Goal: Information Seeking & Learning: Learn about a topic

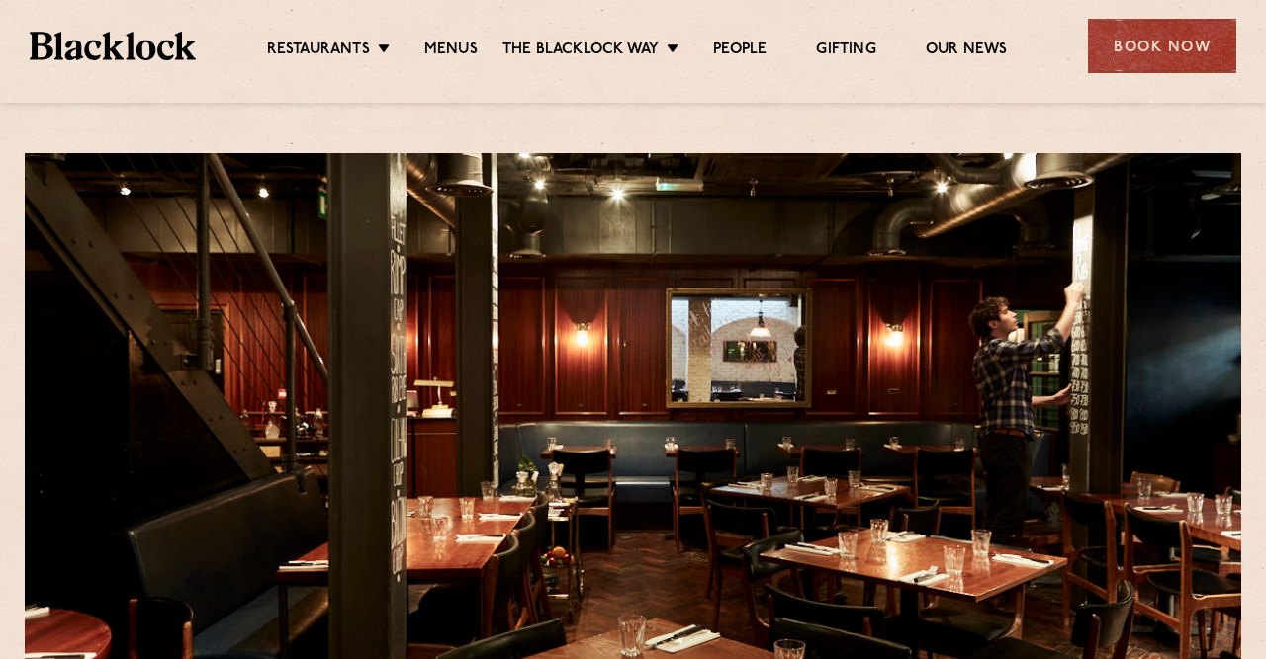
click at [418, 51] on li "Menus" at bounding box center [450, 52] width 103 height 22
click at [430, 49] on link "Menus" at bounding box center [450, 52] width 53 height 22
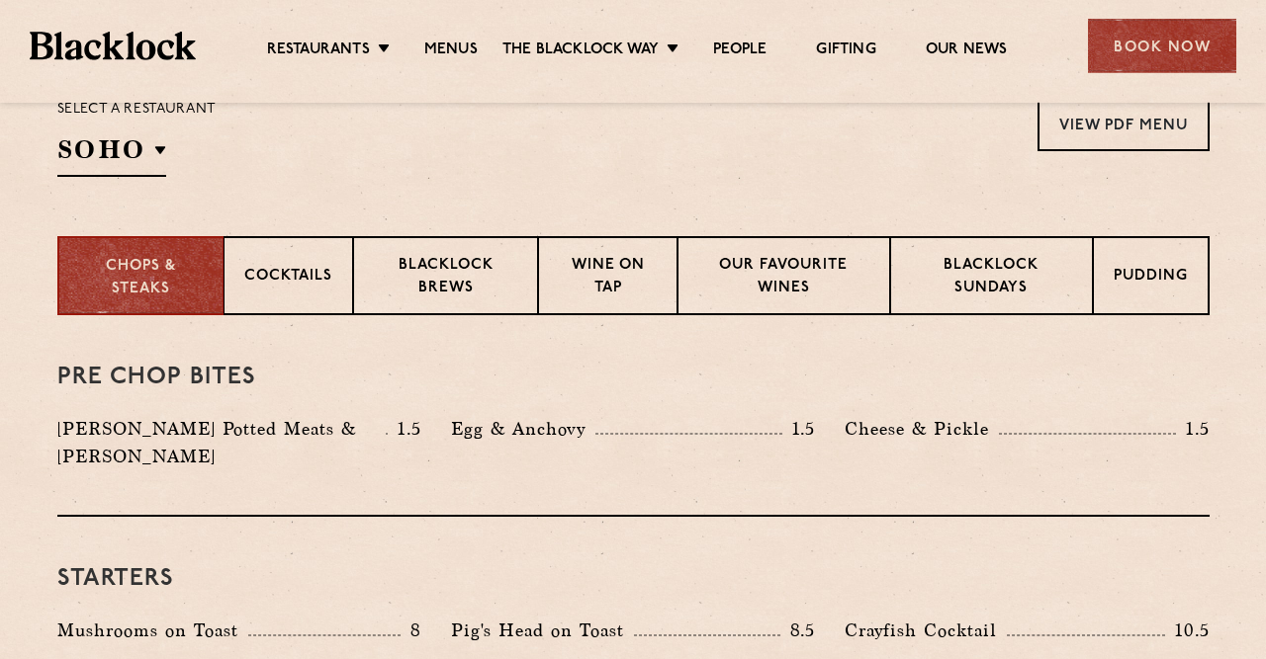
scroll to position [720, 0]
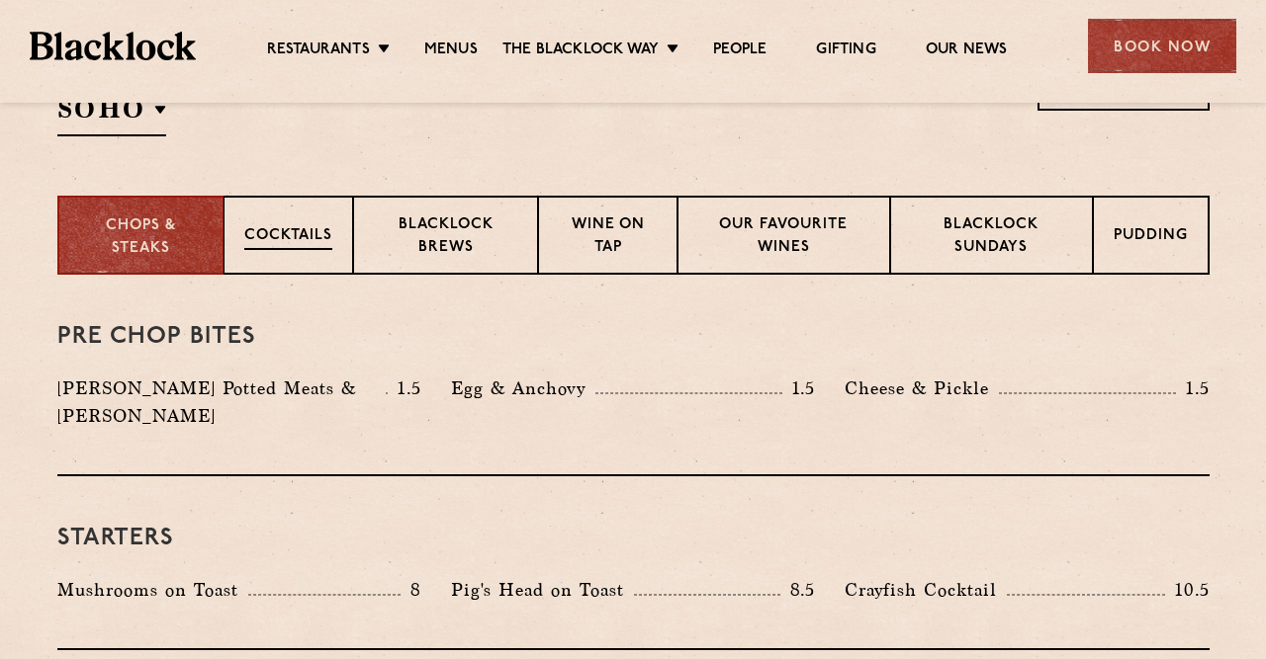
click at [300, 245] on p "Cocktails" at bounding box center [288, 237] width 88 height 25
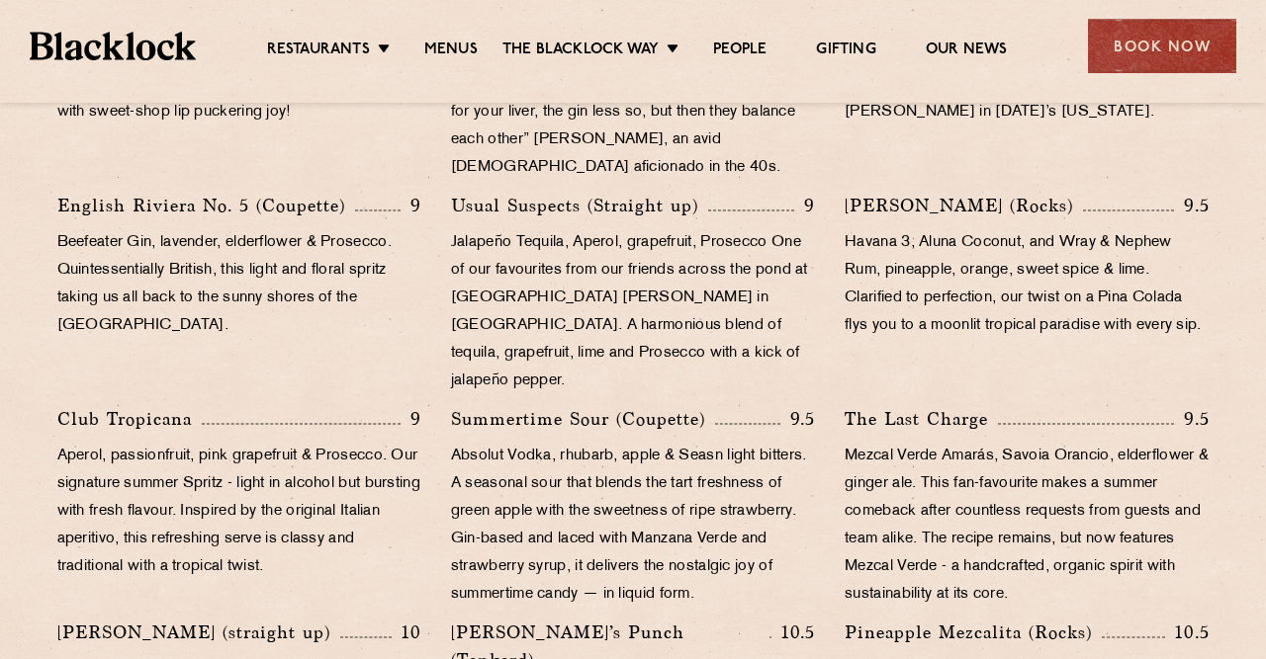
scroll to position [1028, 0]
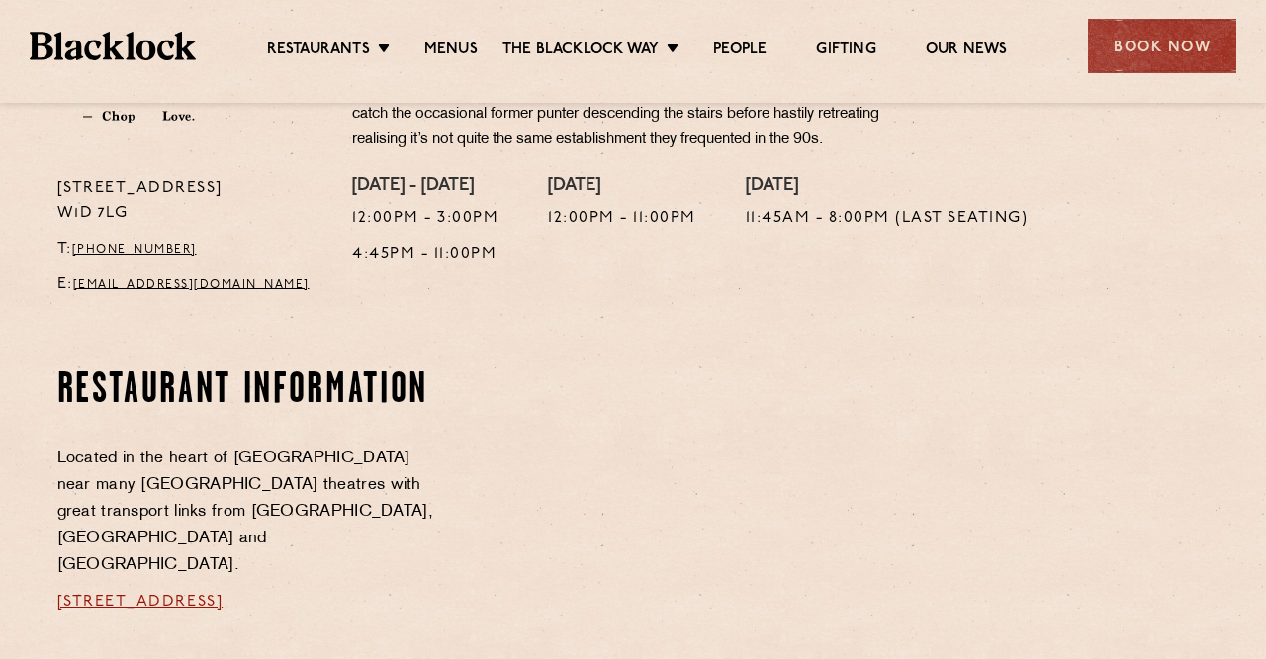
scroll to position [823, 0]
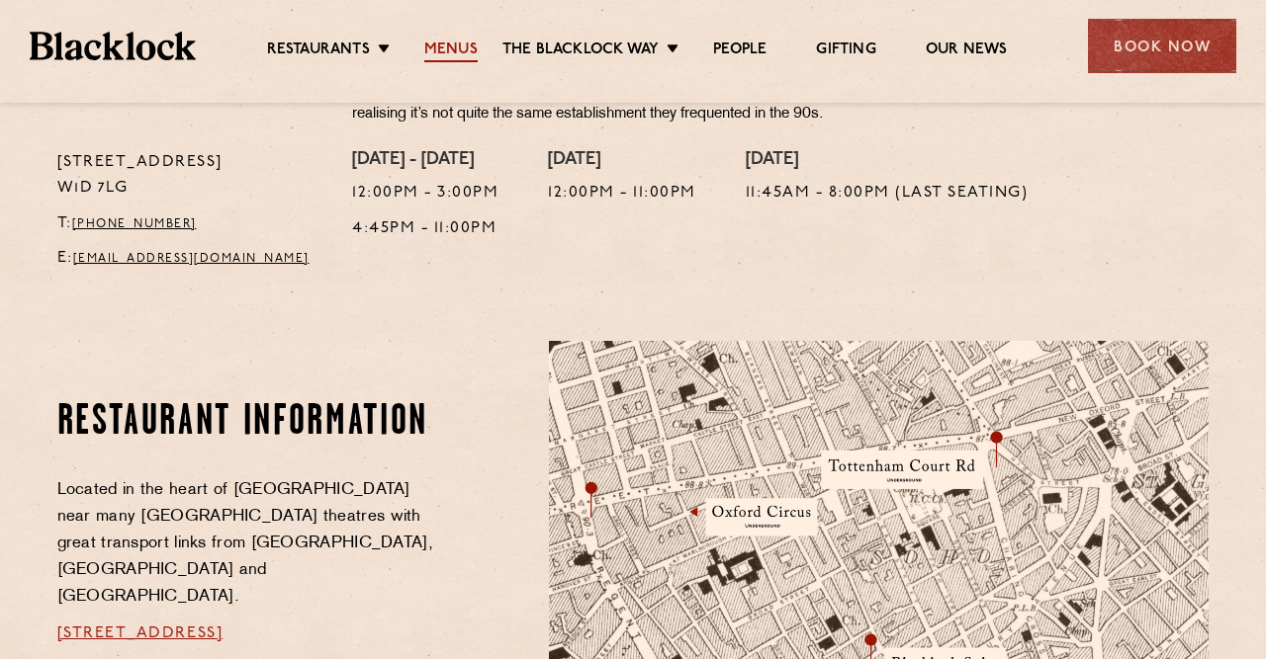
click at [464, 51] on link "Menus" at bounding box center [450, 52] width 53 height 22
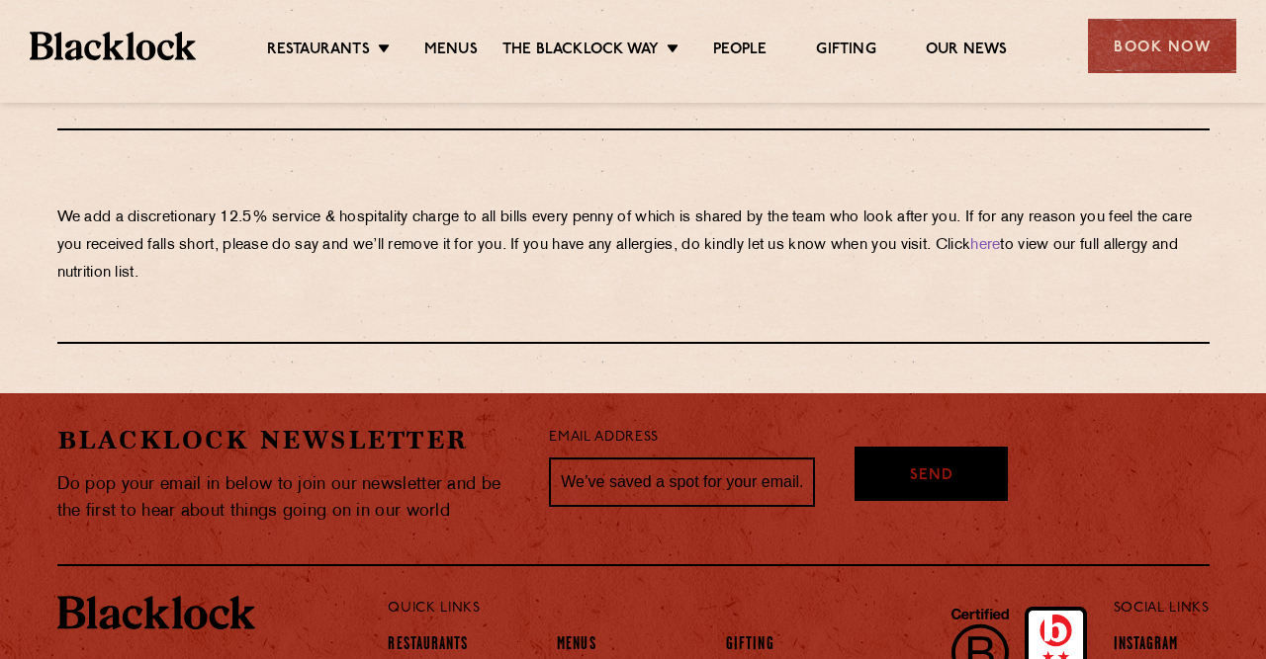
scroll to position [3604, 0]
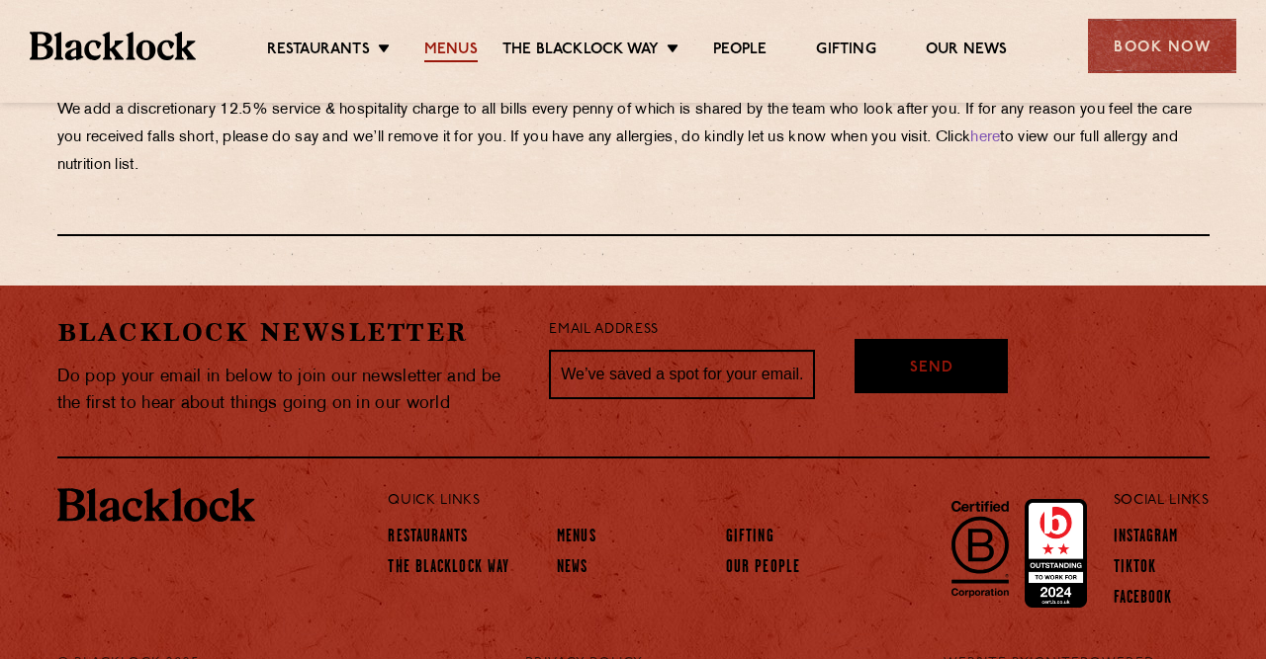
click at [461, 46] on link "Menus" at bounding box center [450, 52] width 53 height 22
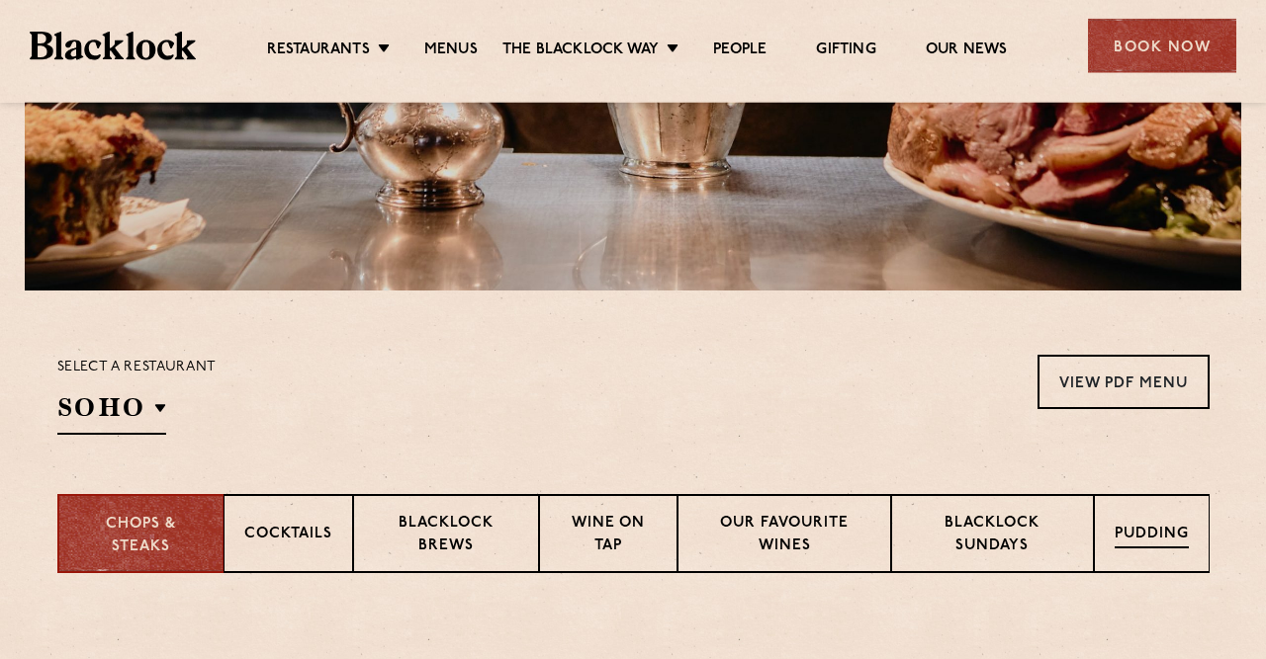
scroll to position [514, 0]
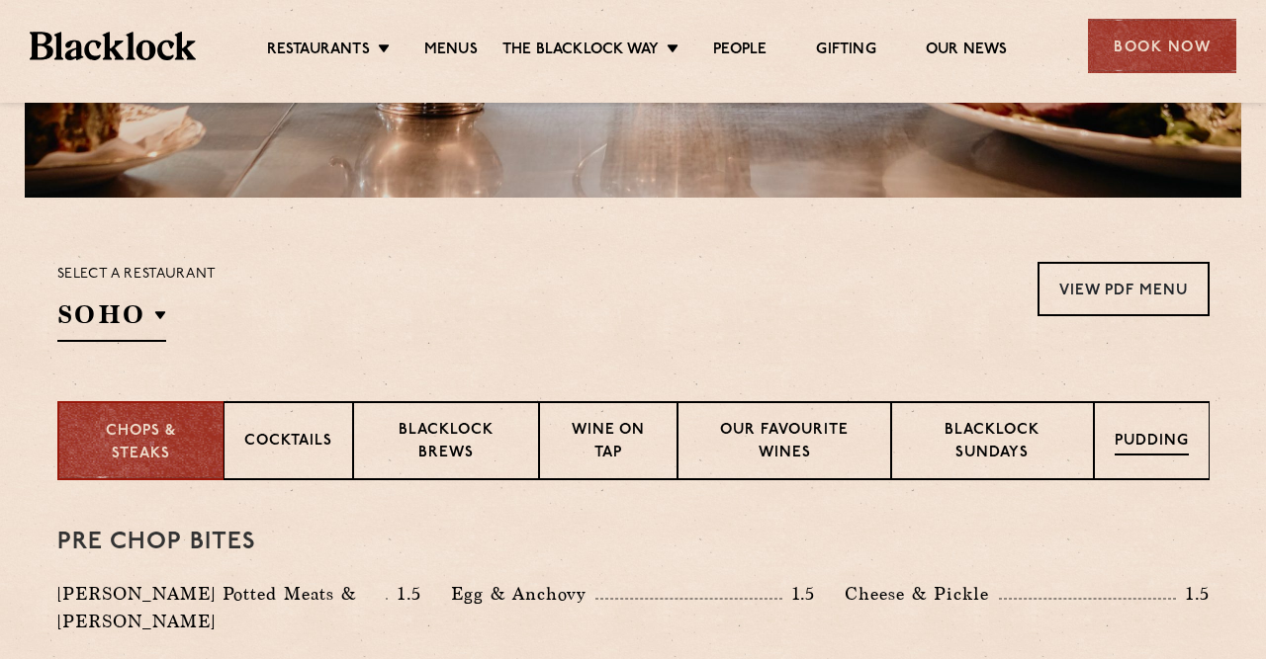
click at [1184, 469] on div "Pudding" at bounding box center [1152, 440] width 116 height 79
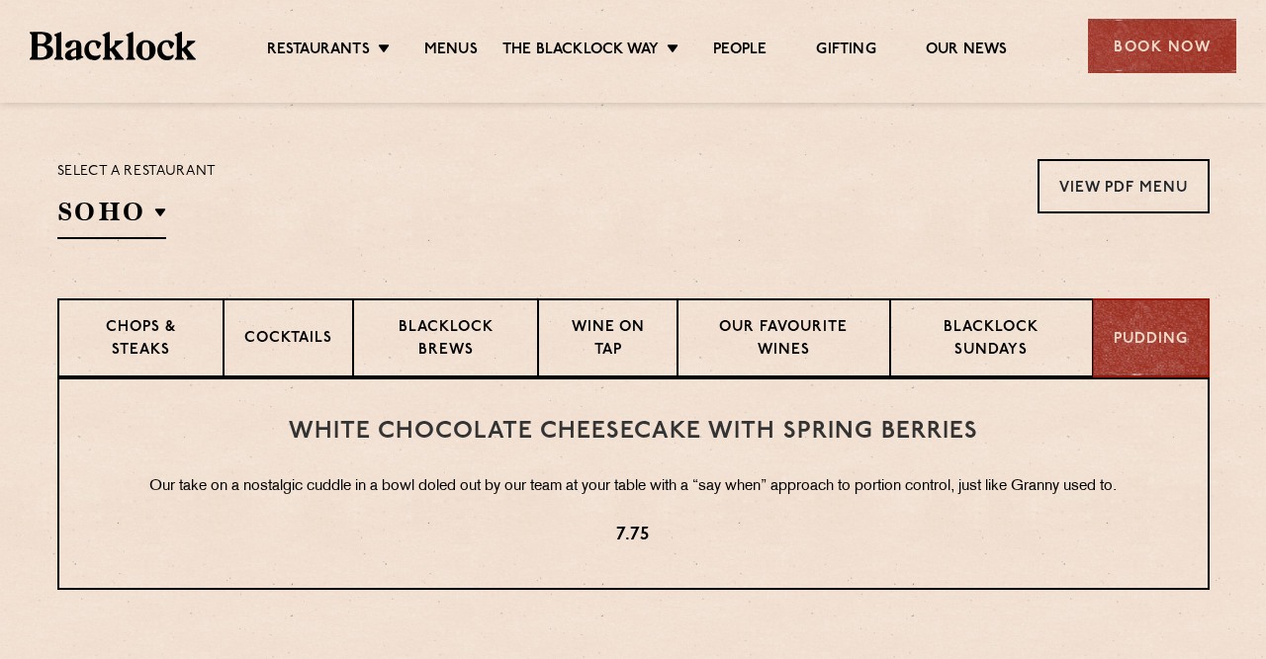
scroll to position [411, 0]
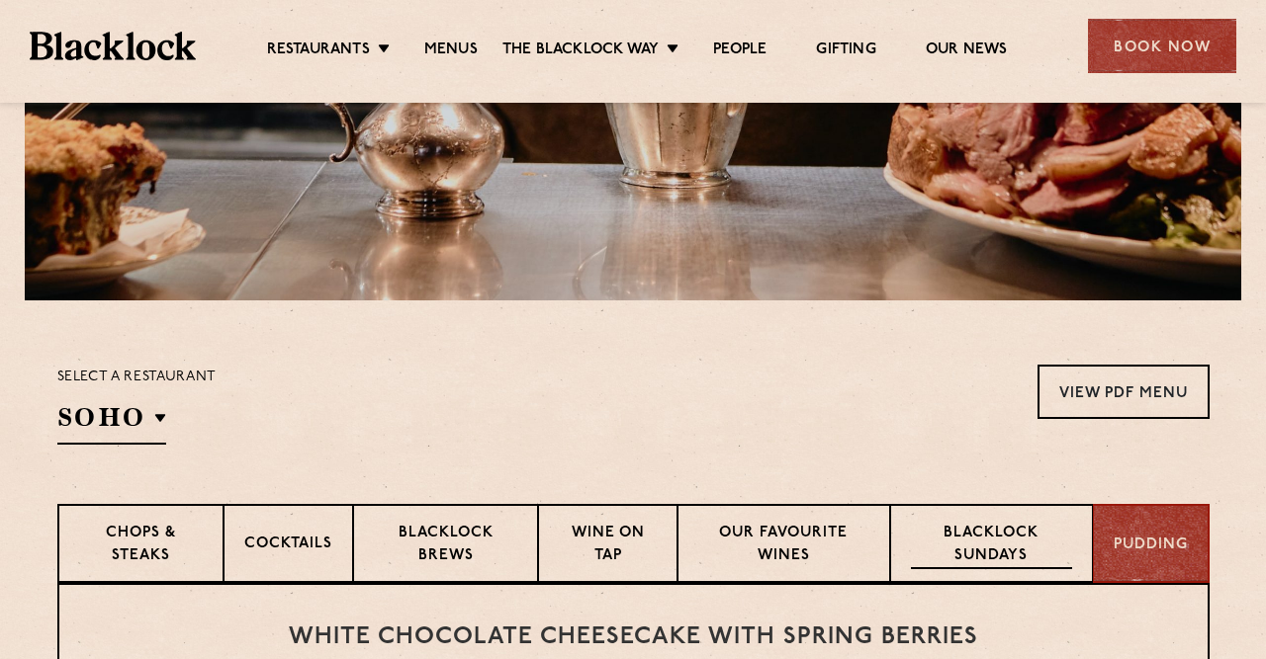
click at [951, 553] on p "Blacklock Sundays" at bounding box center [991, 546] width 160 height 46
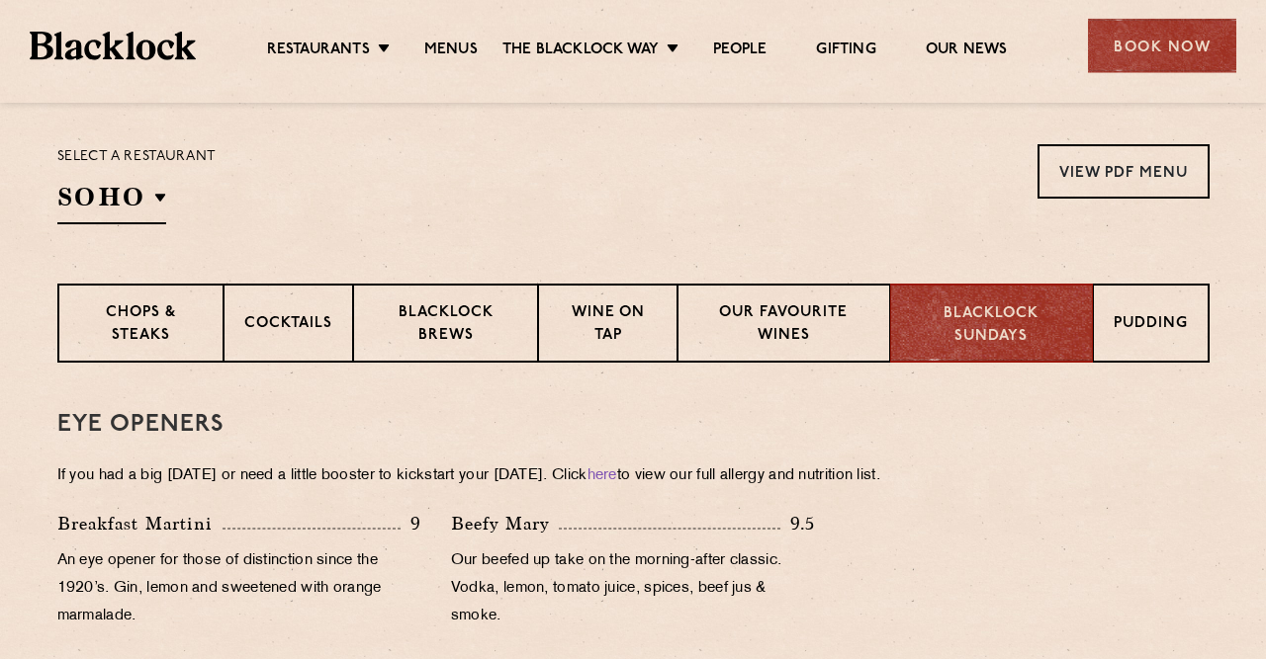
scroll to position [720, 0]
